Goal: Task Accomplishment & Management: Manage account settings

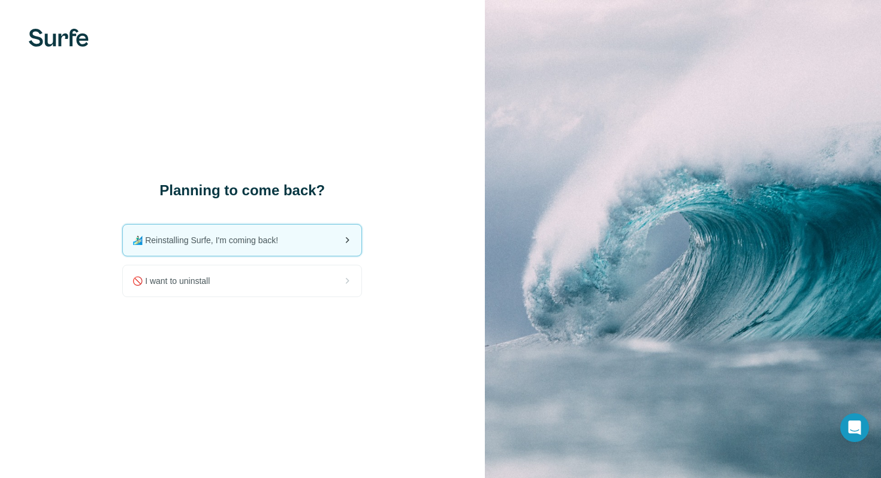
click at [263, 242] on span "🏄🏻‍♂️ Reinstalling Surfe, I'm coming back!" at bounding box center [210, 240] width 155 height 12
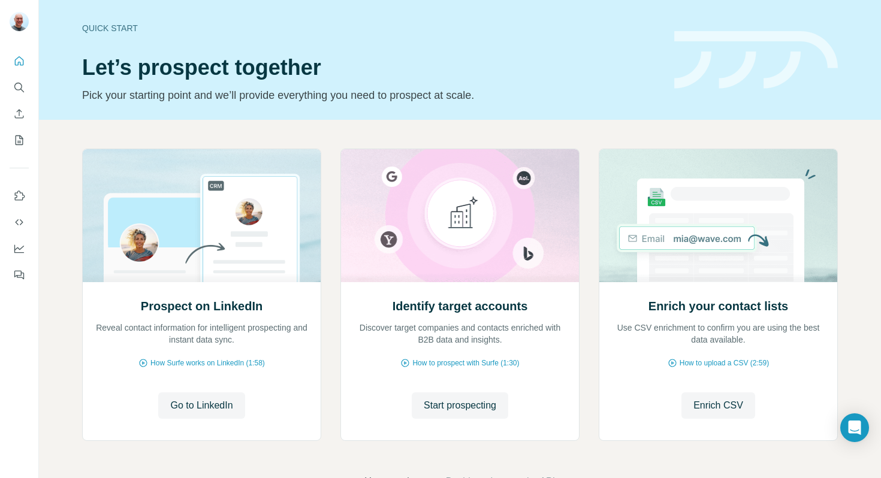
scroll to position [40, 0]
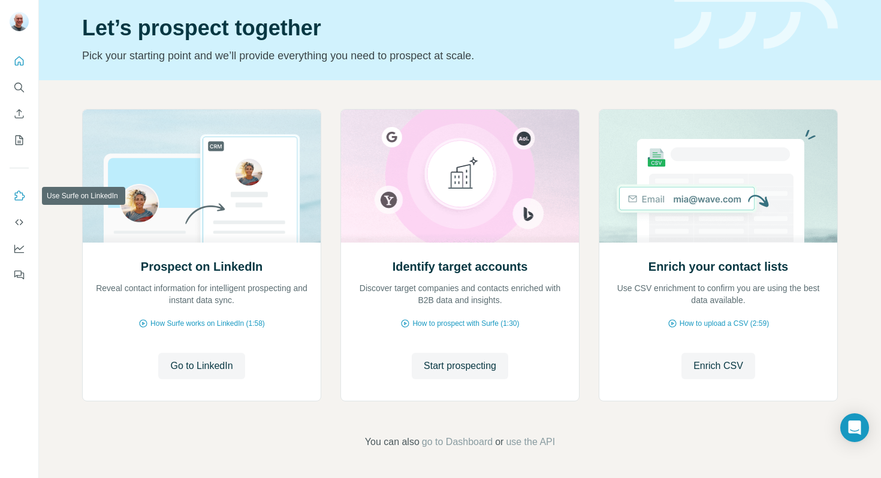
click at [20, 196] on icon "Use Surfe on LinkedIn" at bounding box center [19, 196] width 12 height 12
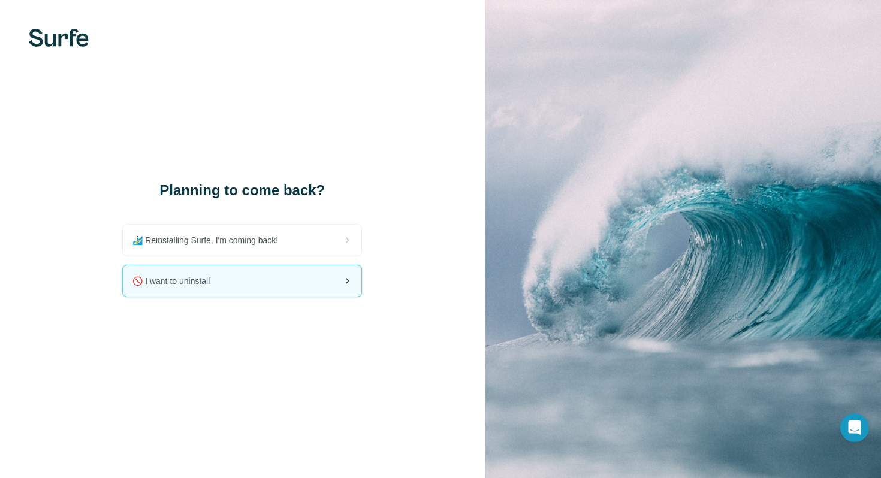
click at [307, 283] on div "🚫 I want to uninstall" at bounding box center [242, 281] width 239 height 31
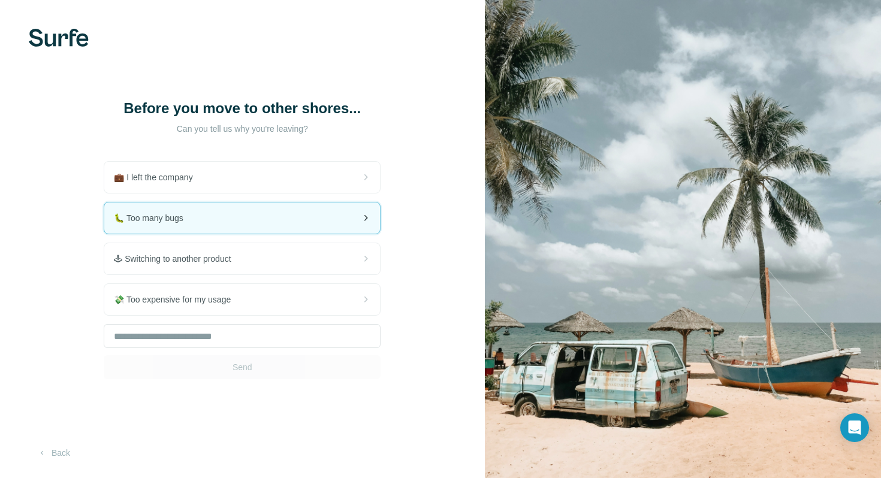
click at [270, 234] on div "🐛 Too many bugs" at bounding box center [242, 218] width 276 height 31
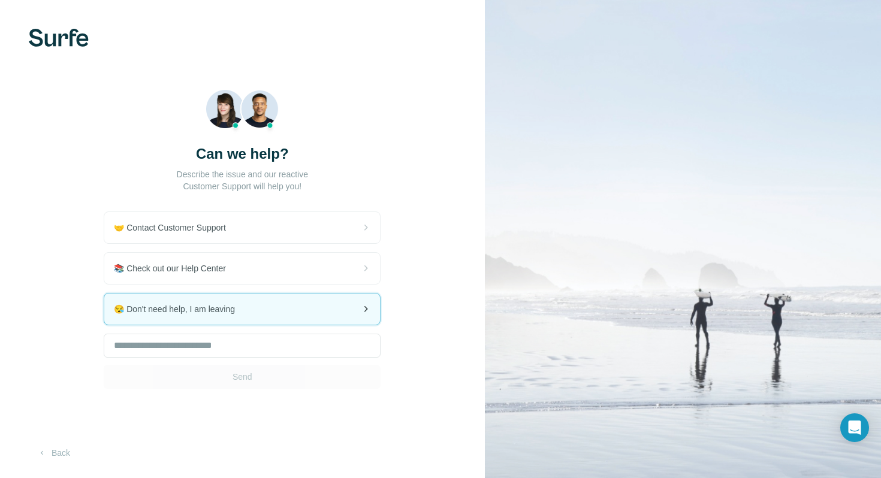
click at [237, 303] on span "😪 Don't need help, I am leaving" at bounding box center [179, 309] width 131 height 12
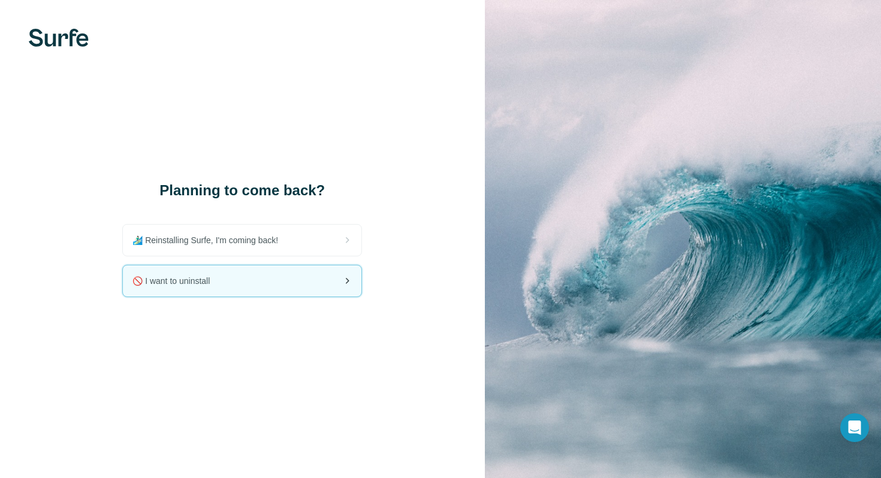
click at [237, 285] on div "🚫 I want to uninstall" at bounding box center [242, 281] width 239 height 31
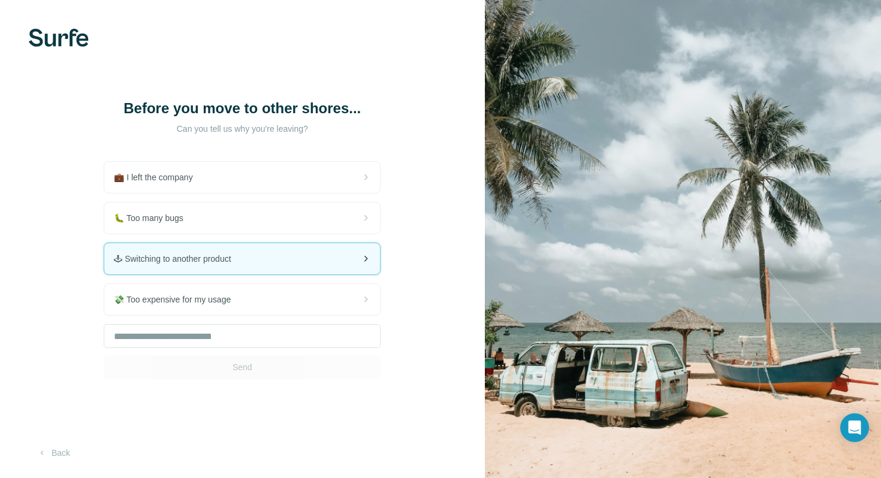
click at [214, 261] on div "🕹 Switching to another product" at bounding box center [242, 258] width 276 height 31
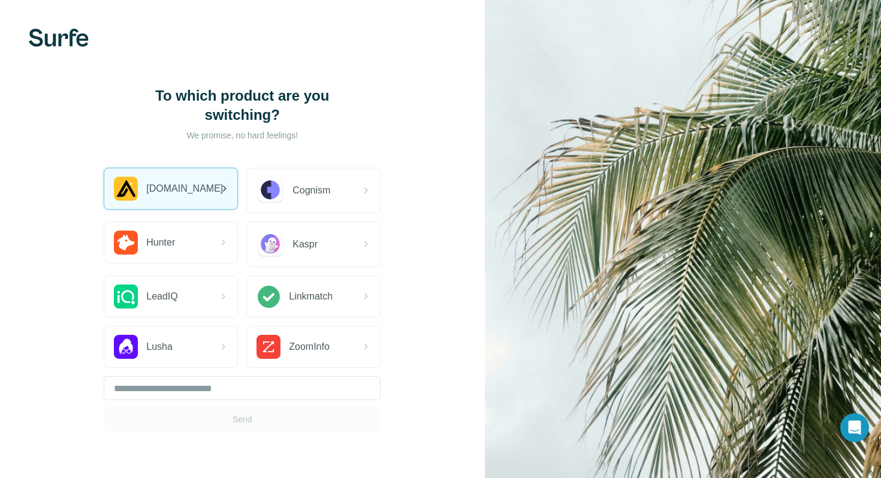
click at [200, 197] on div "Apollo.io" at bounding box center [170, 188] width 133 height 41
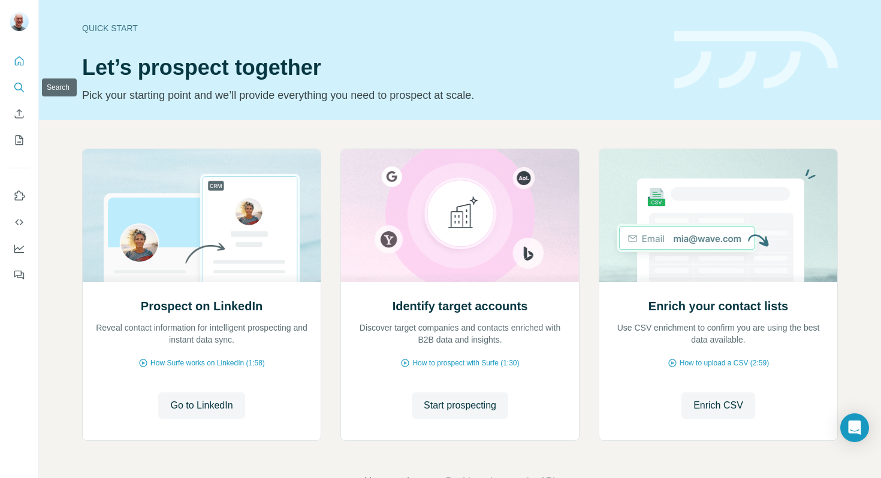
click at [20, 89] on icon "Search" at bounding box center [22, 91] width 4 height 4
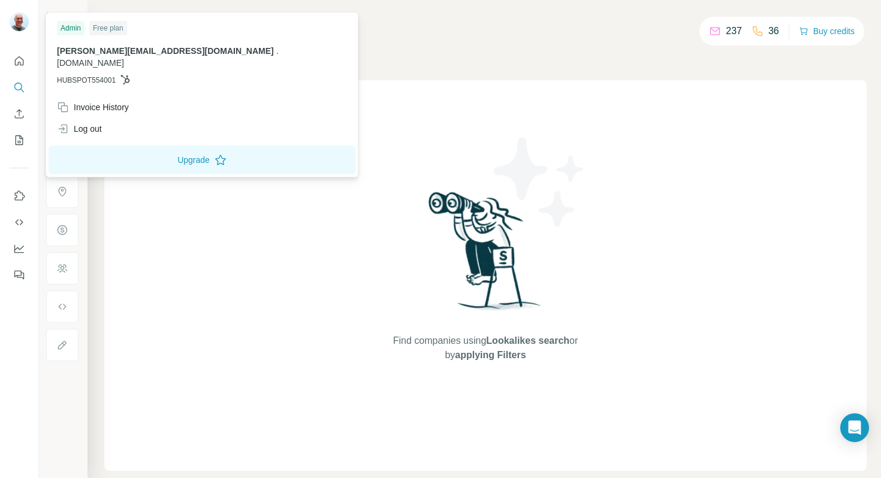
click at [19, 22] on img at bounding box center [19, 21] width 19 height 19
